Goal: Information Seeking & Learning: Find specific fact

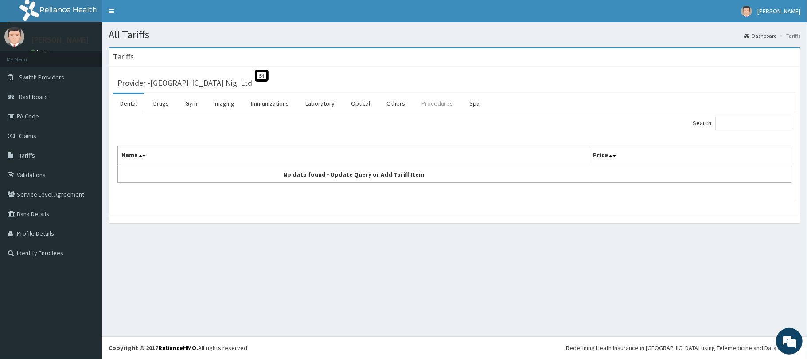
click at [445, 107] on link "Procedures" at bounding box center [437, 103] width 46 height 19
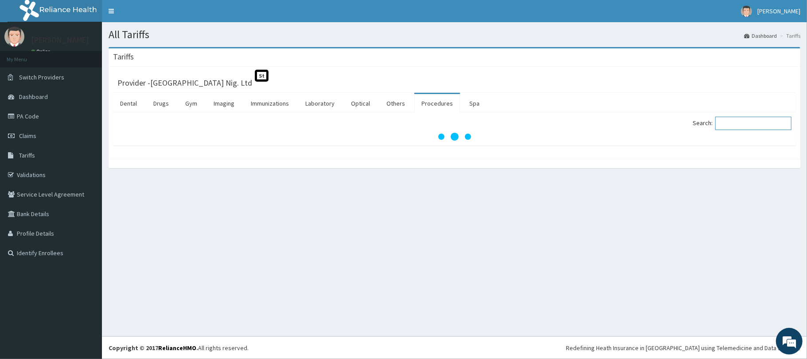
click at [742, 124] on input "Search:" at bounding box center [753, 123] width 76 height 13
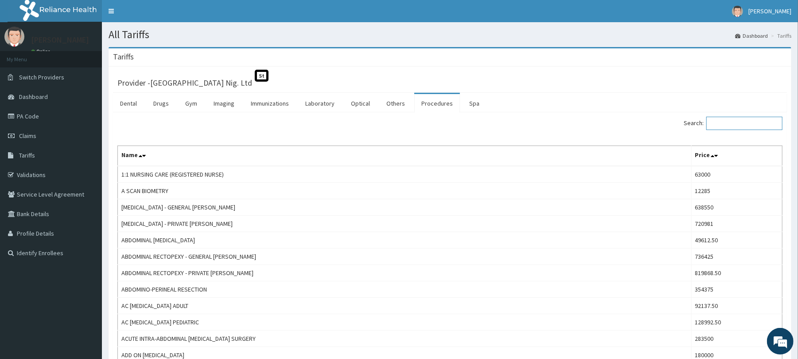
paste input "NBC/11089/B"
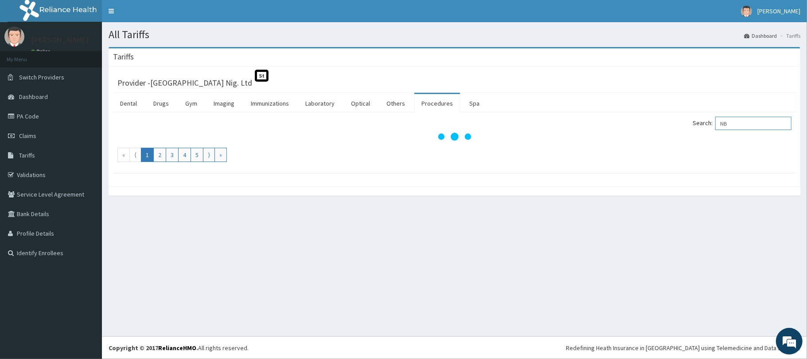
type input "N"
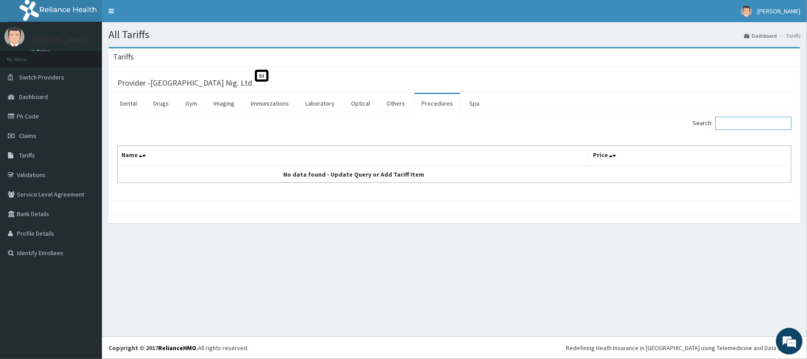
paste input "NEWBORN CARE"
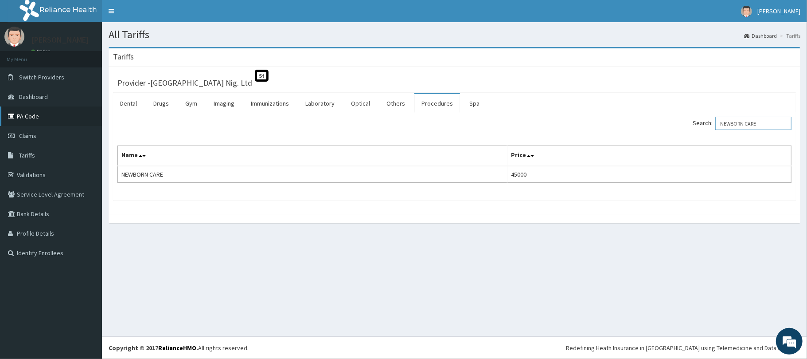
type input "NEWBORN CARE"
click at [63, 116] on link "PA Code" at bounding box center [51, 116] width 102 height 20
